Goal: Transaction & Acquisition: Purchase product/service

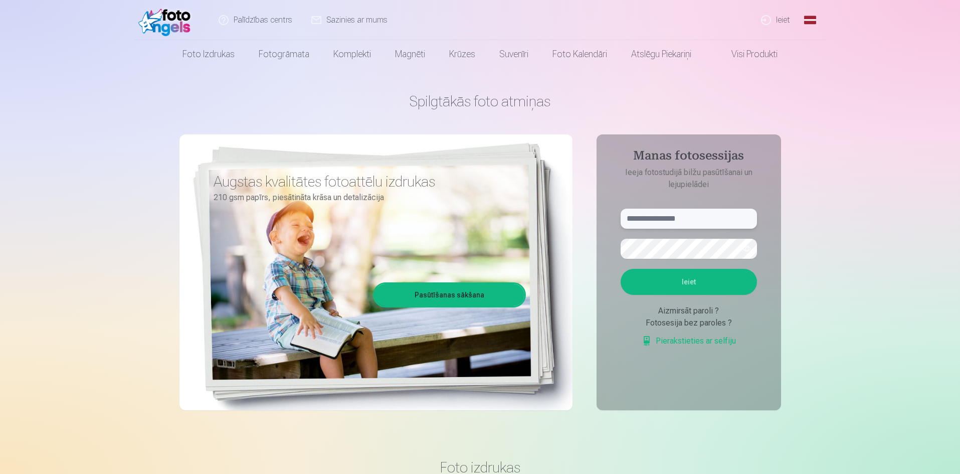
click at [659, 218] on input "text" at bounding box center [688, 218] width 136 height 20
type input "**********"
click at [744, 250] on button "button" at bounding box center [746, 248] width 19 height 19
click at [695, 281] on button "Ieiet" at bounding box center [688, 282] width 136 height 26
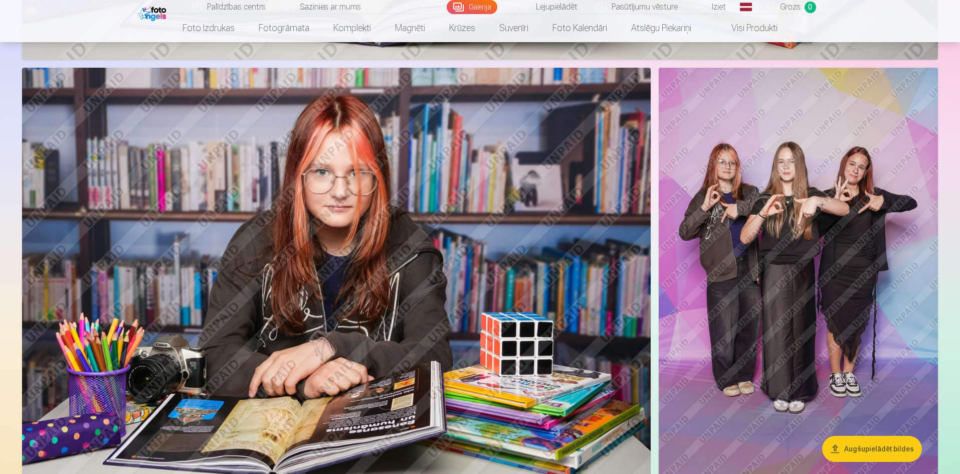
scroll to position [2672, 0]
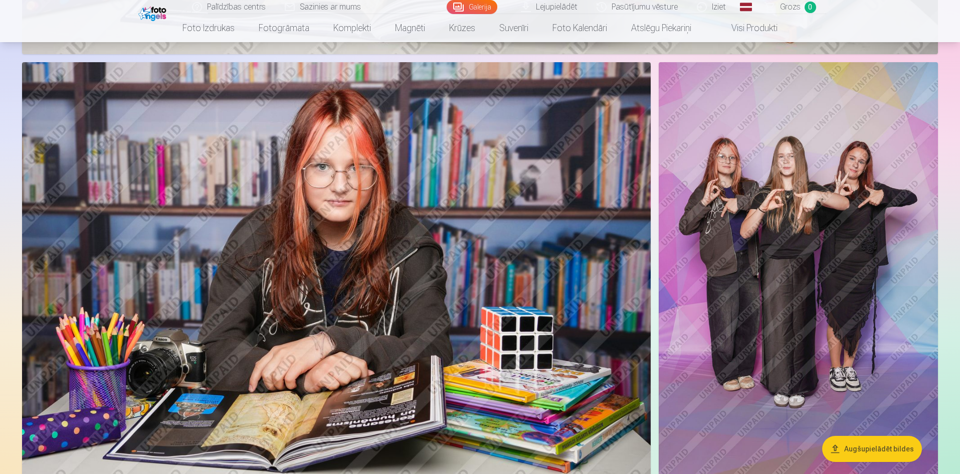
click at [907, 297] on img at bounding box center [797, 271] width 279 height 419
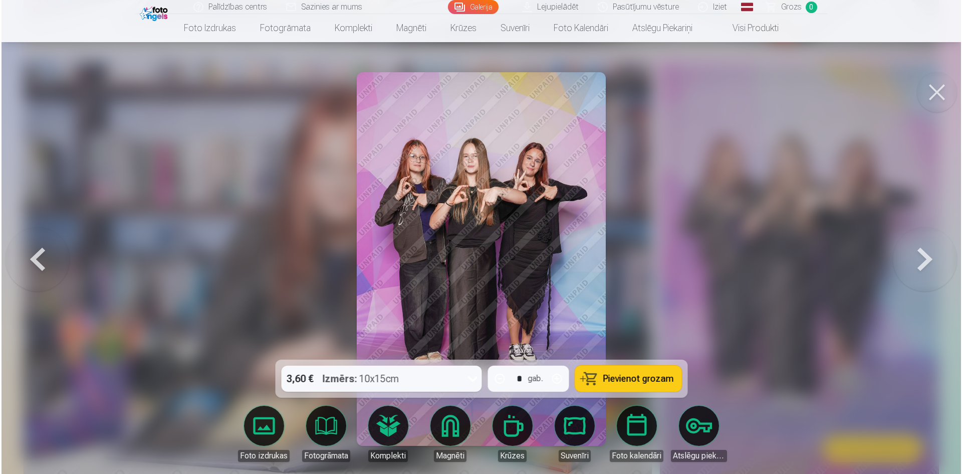
scroll to position [2678, 0]
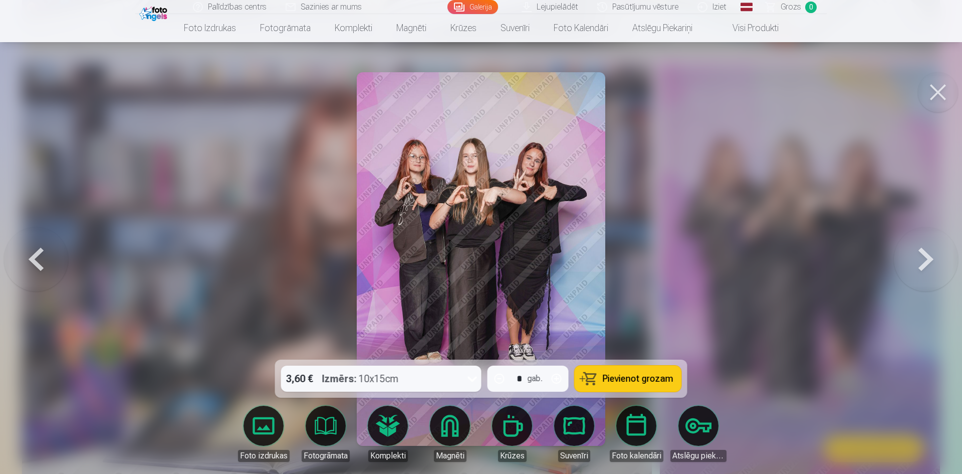
click at [475, 377] on icon at bounding box center [472, 378] width 16 height 16
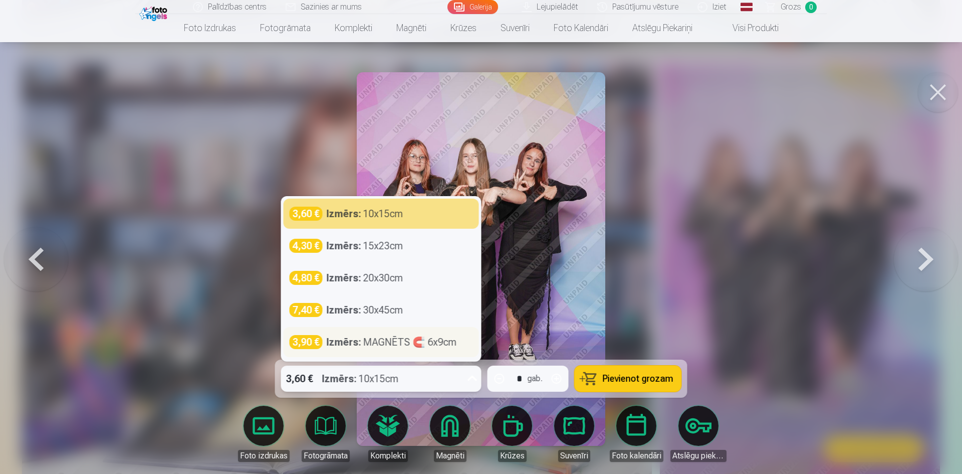
click at [435, 345] on div "Izmērs : MAGNĒTS 🧲 6x9cm" at bounding box center [392, 342] width 130 height 14
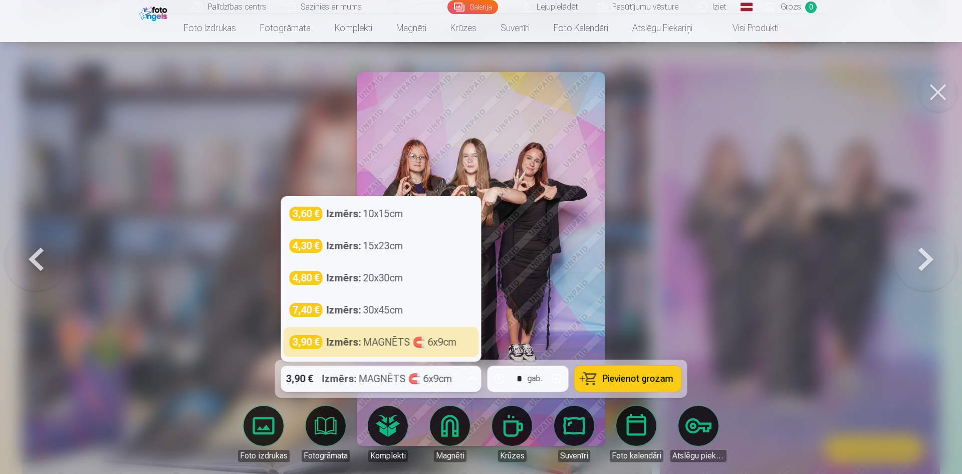
click at [468, 373] on icon at bounding box center [472, 378] width 16 height 16
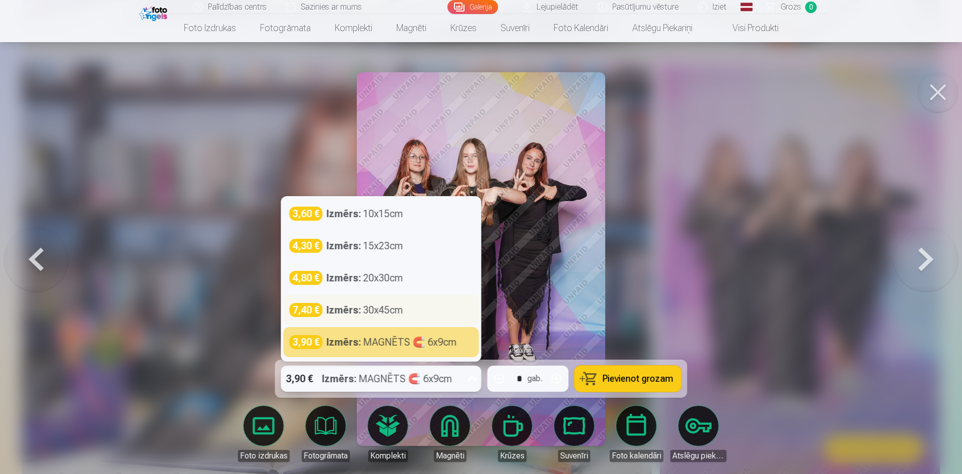
click at [416, 321] on div "7,40 € Izmērs : 30x45cm" at bounding box center [381, 310] width 195 height 30
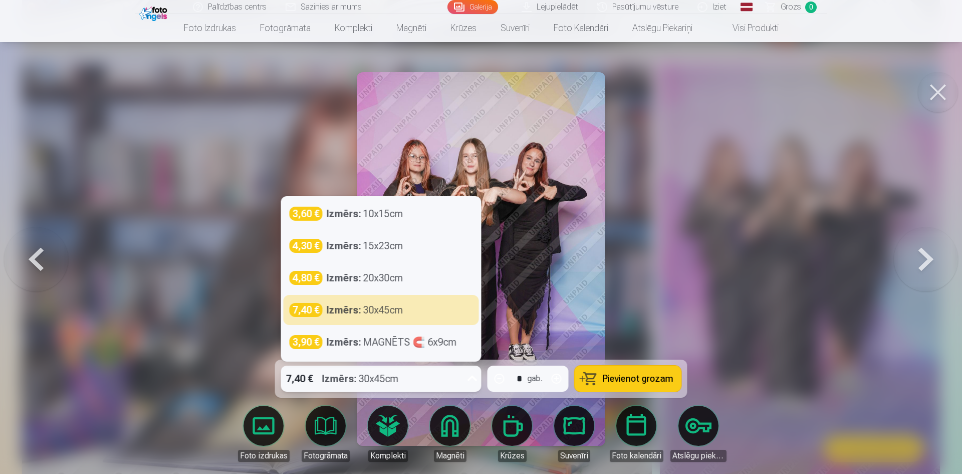
click at [477, 376] on icon at bounding box center [472, 378] width 16 height 16
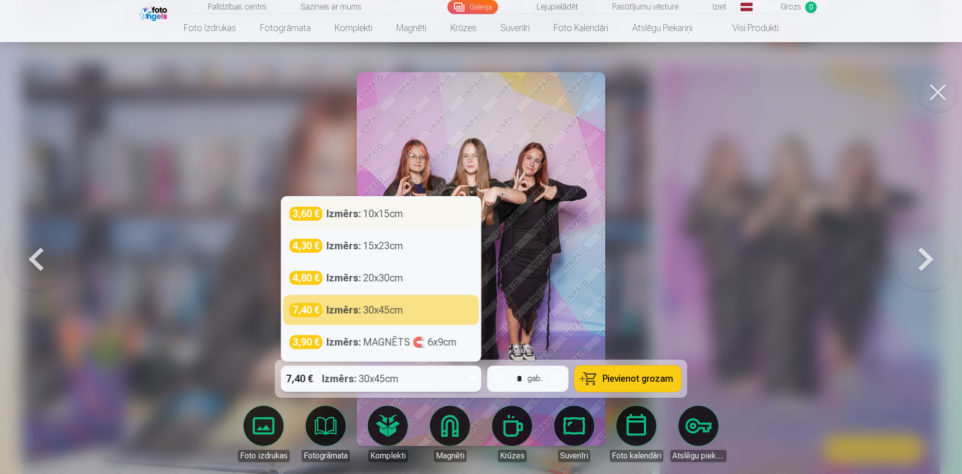
click at [401, 210] on div "Izmērs : 10x15cm" at bounding box center [365, 213] width 77 height 14
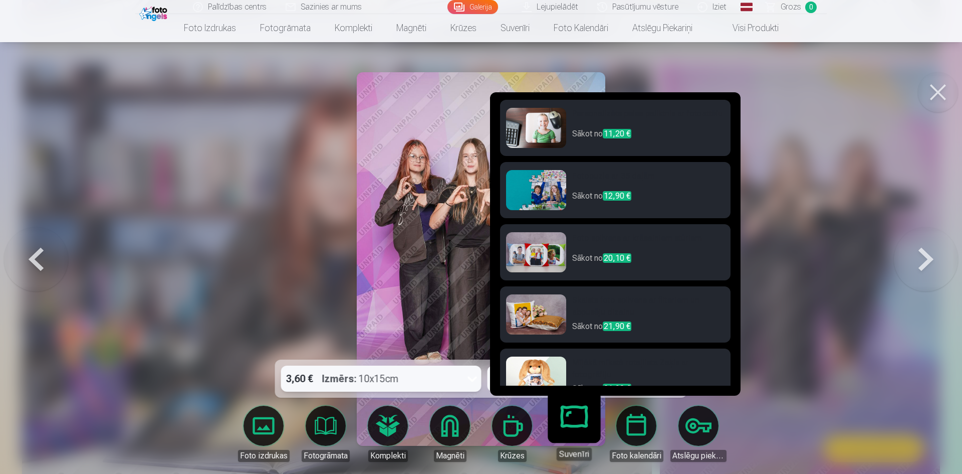
scroll to position [0, 0]
click at [698, 437] on link "Atslēgu piekariņi" at bounding box center [698, 433] width 56 height 56
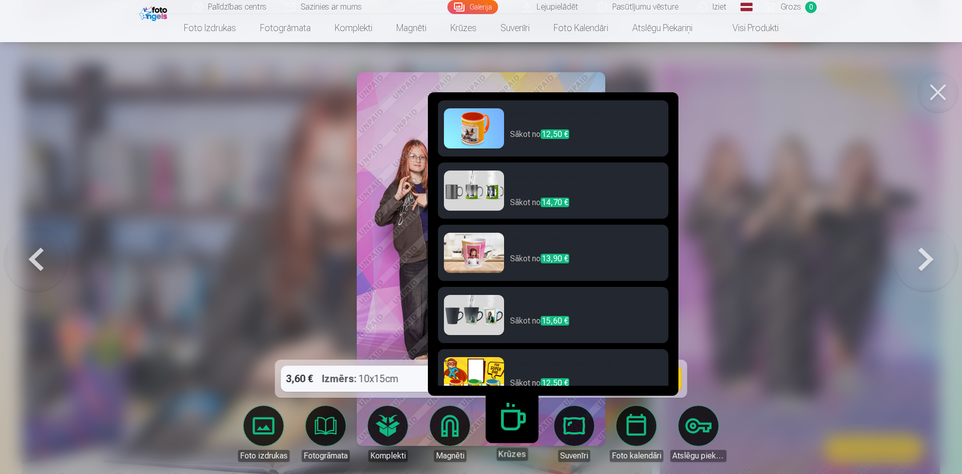
click at [501, 420] on link "Krūzes" at bounding box center [512, 429] width 62 height 62
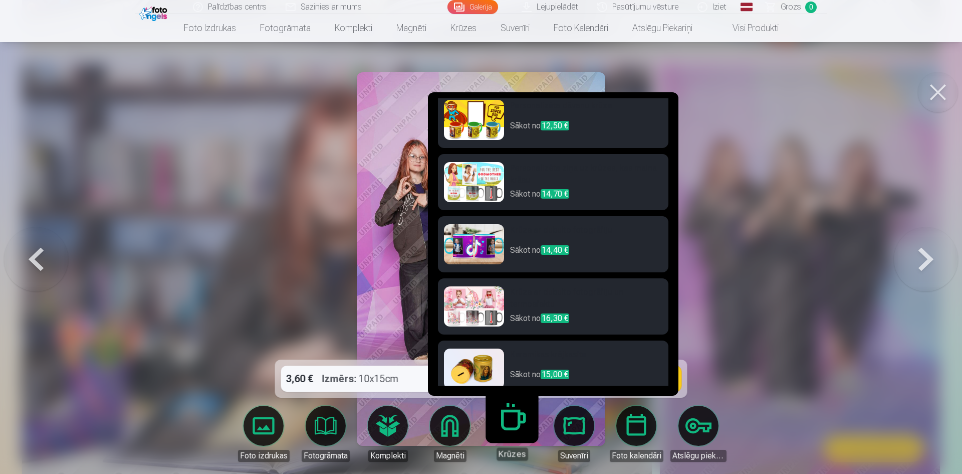
scroll to position [267, 0]
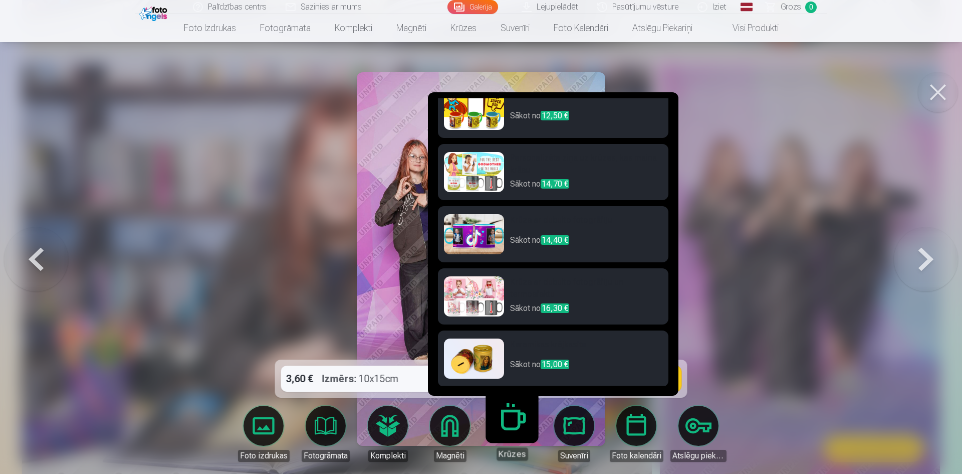
click at [591, 221] on h6 "Krūze ar dubulto fotogrāfiju" at bounding box center [586, 224] width 152 height 20
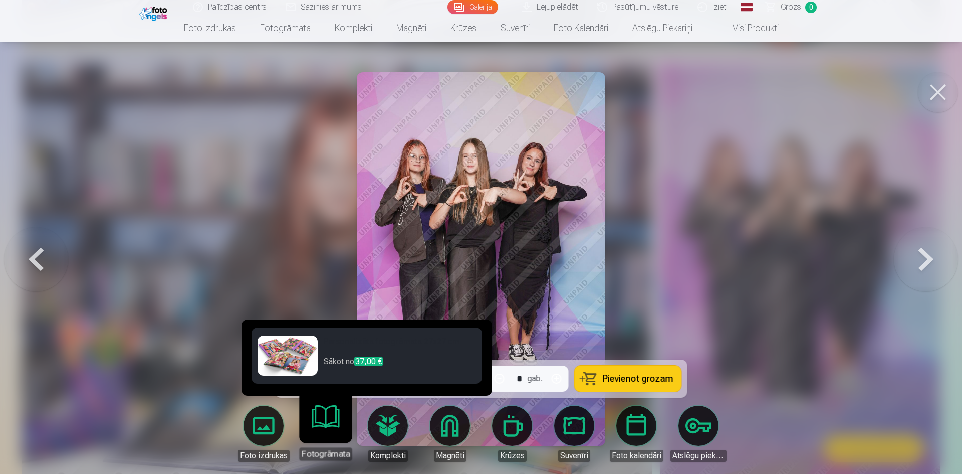
click at [380, 422] on link "Komplekti" at bounding box center [388, 433] width 56 height 56
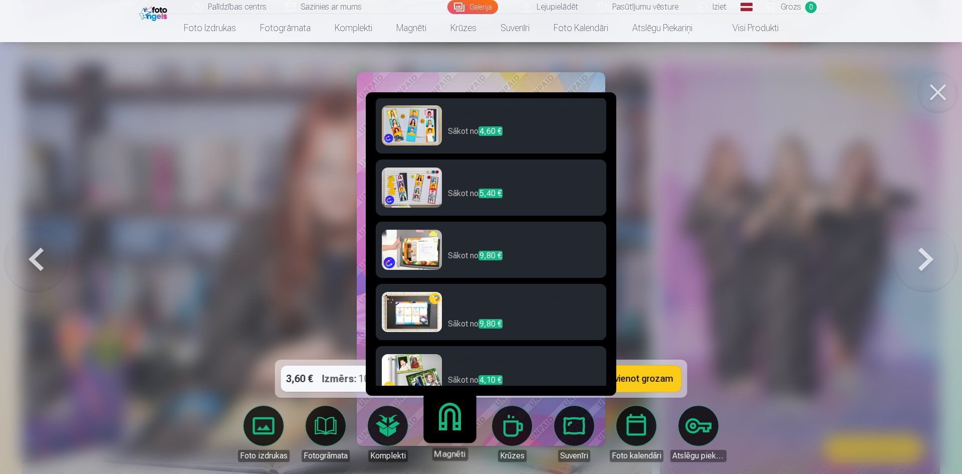
scroll to position [146, 0]
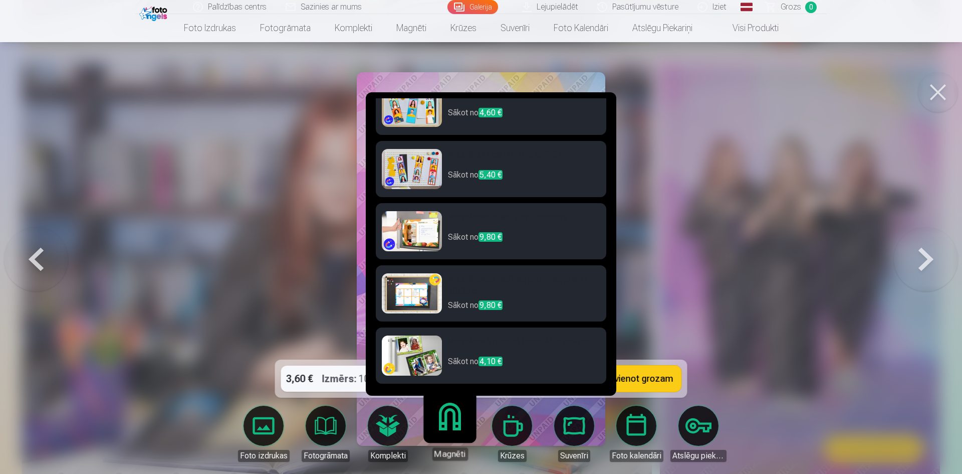
click at [496, 428] on link "Krūzes" at bounding box center [512, 433] width 56 height 56
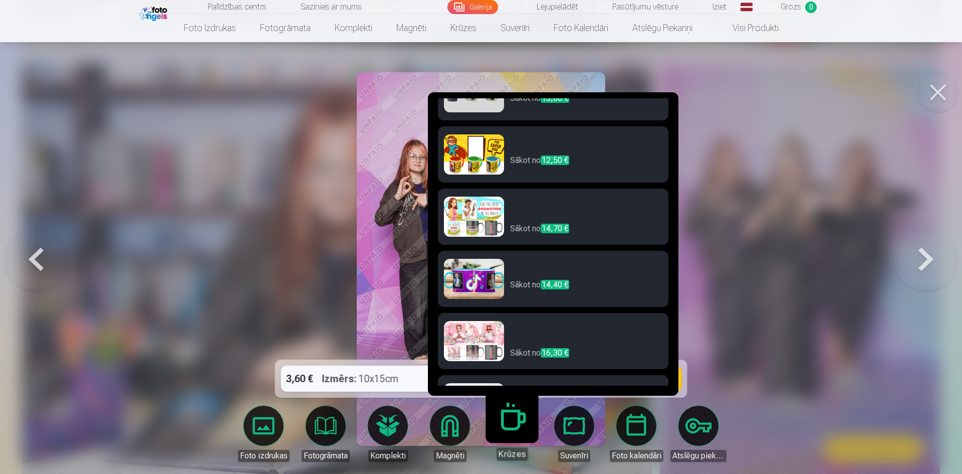
scroll to position [203, 0]
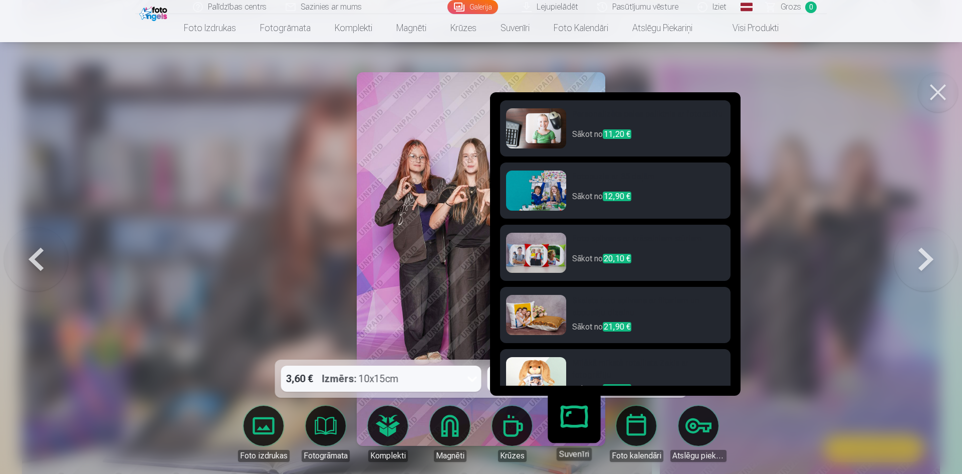
click at [587, 123] on h6 "Personalizēts peles paliktnis ar fotoattēlu" at bounding box center [648, 118] width 152 height 20
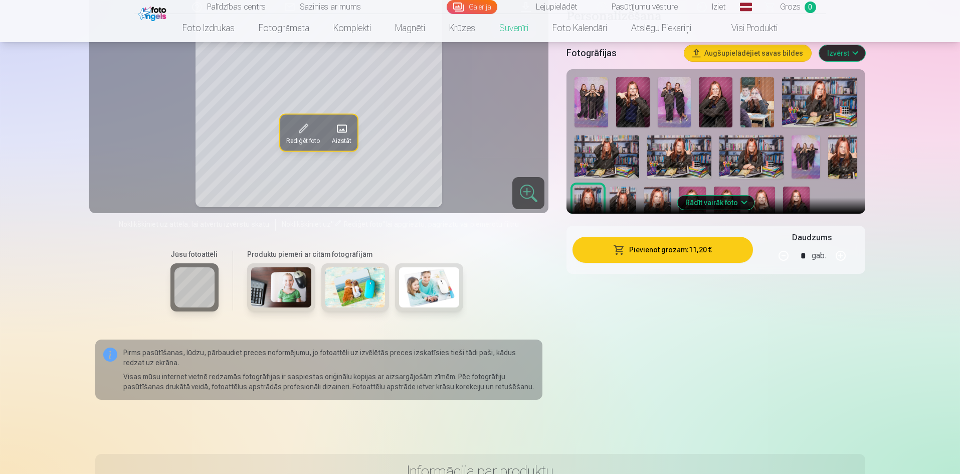
scroll to position [200, 0]
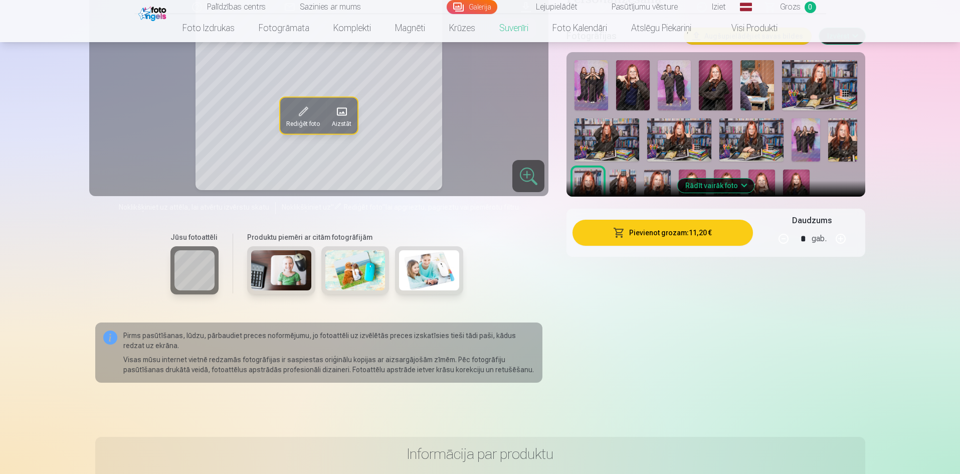
click at [291, 280] on img at bounding box center [281, 270] width 60 height 40
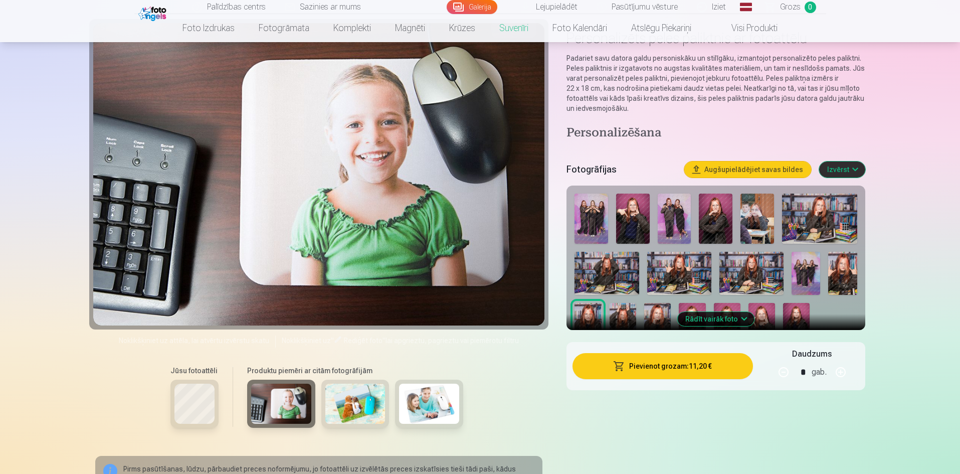
scroll to position [134, 0]
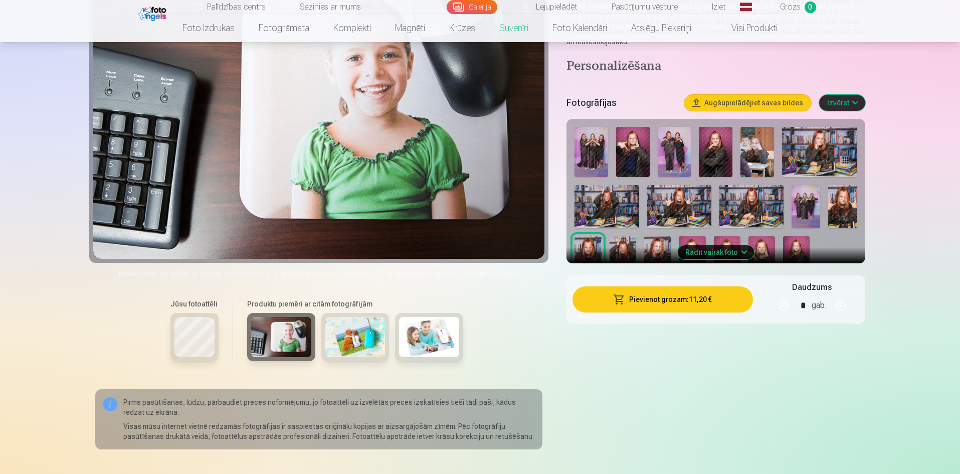
click at [730, 247] on button "Rādīt vairāk foto" at bounding box center [715, 252] width 77 height 14
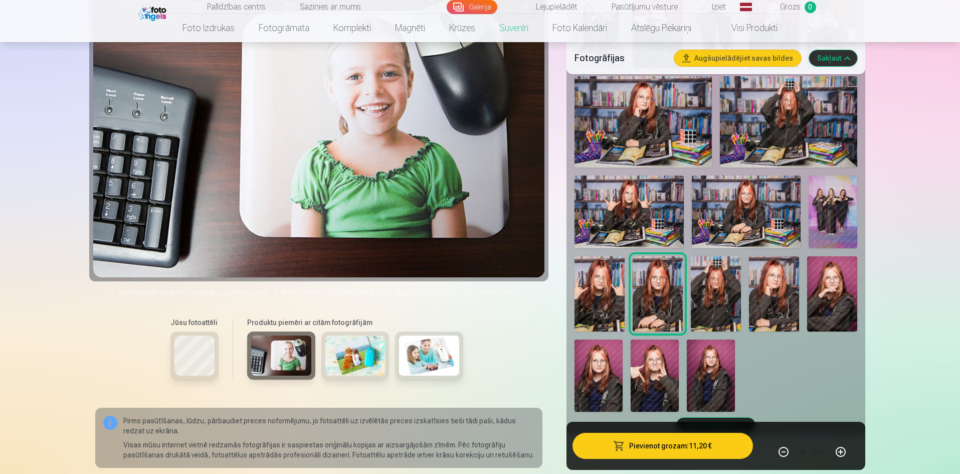
scroll to position [334, 0]
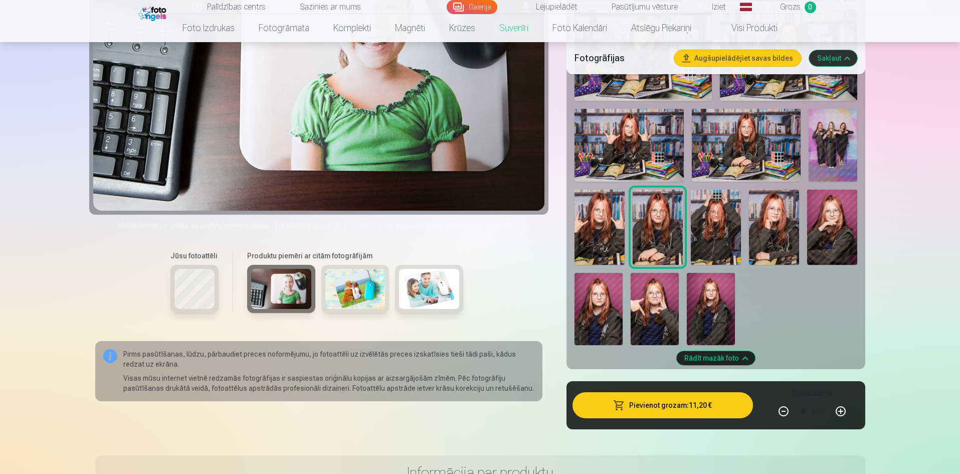
click at [841, 154] on img at bounding box center [832, 145] width 49 height 73
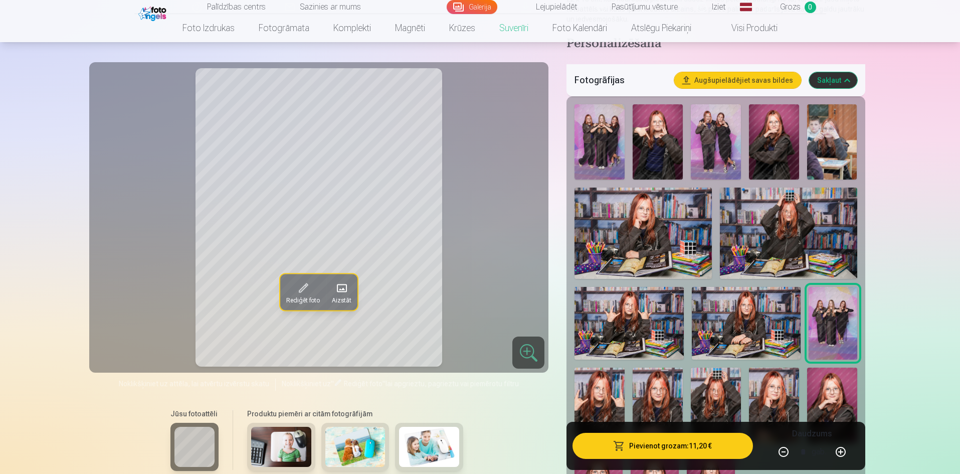
scroll to position [134, 0]
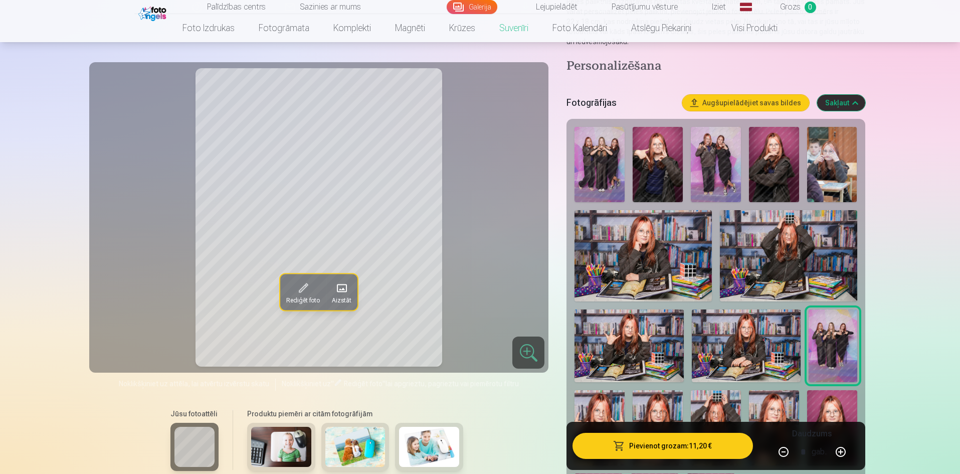
click at [407, 439] on img at bounding box center [429, 446] width 60 height 40
